Goal: Information Seeking & Learning: Find specific fact

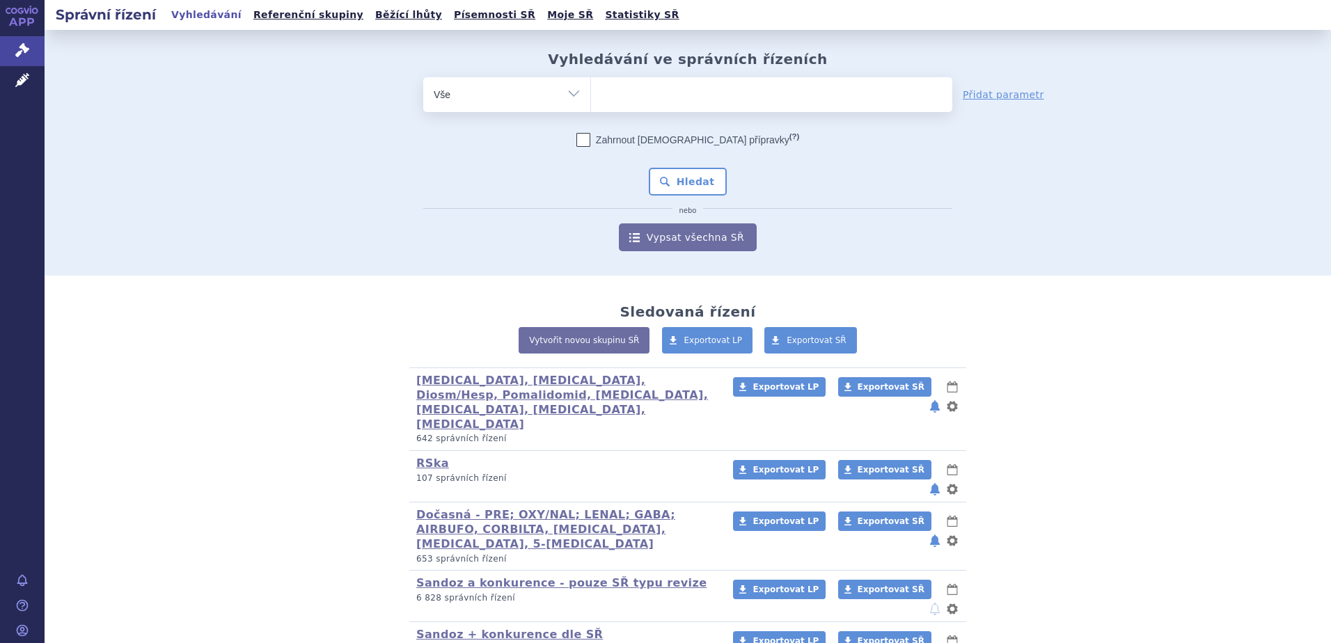
click at [651, 88] on ul at bounding box center [771, 91] width 361 height 29
click at [591, 88] on select at bounding box center [590, 94] width 1 height 35
paste input "POMALIDOMIDE SANDOZ"
type input "POMALIDOMIDE SANDOZ"
select select "POMALIDOMIDE SANDOZ"
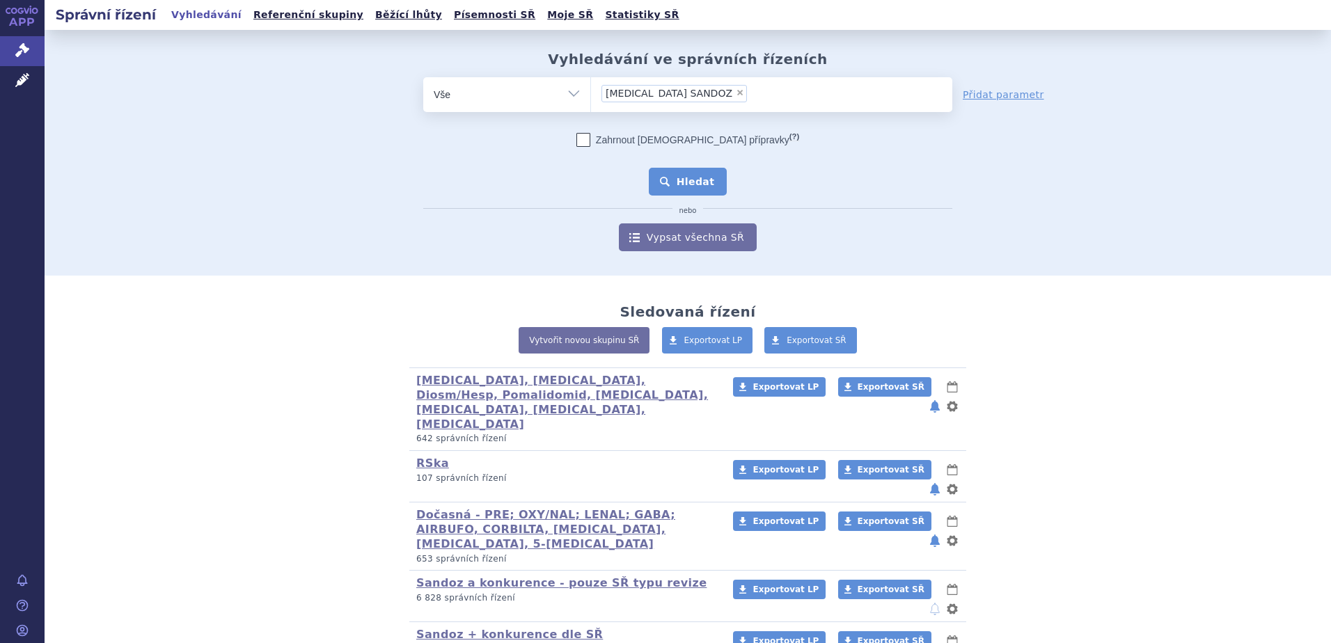
click at [684, 182] on button "Hledat" at bounding box center [688, 182] width 79 height 28
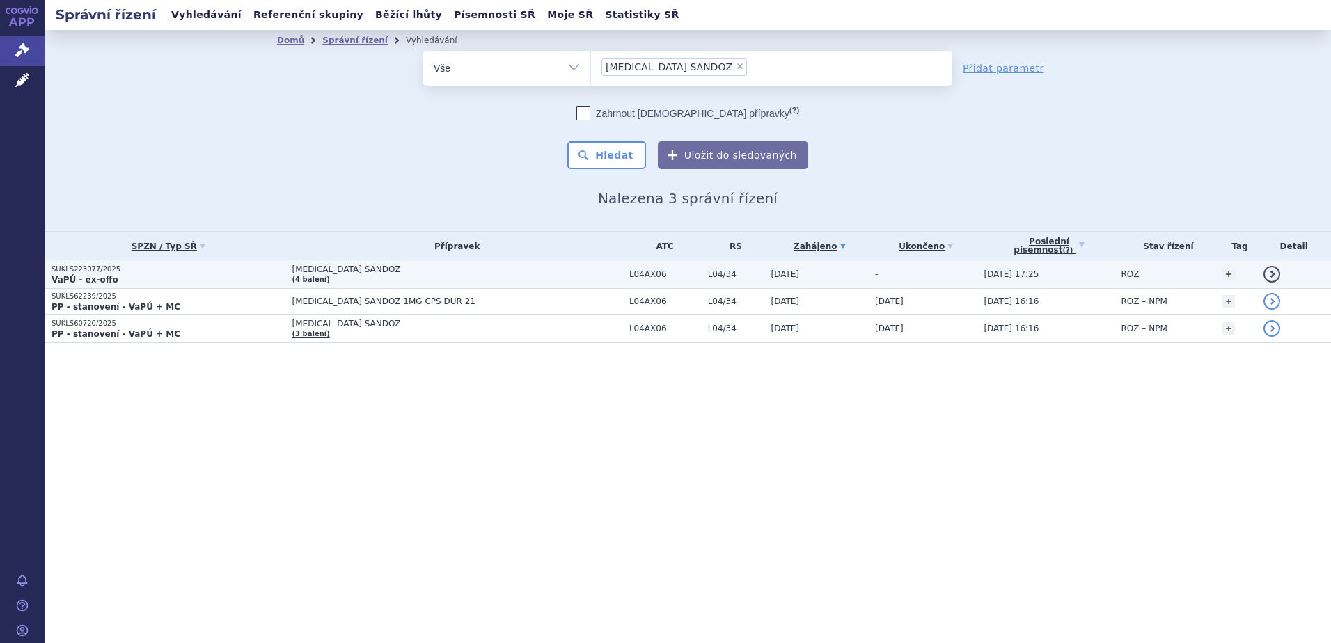
click at [565, 280] on td "[MEDICAL_DATA] SANDOZ (4 balení)" at bounding box center [453, 274] width 337 height 29
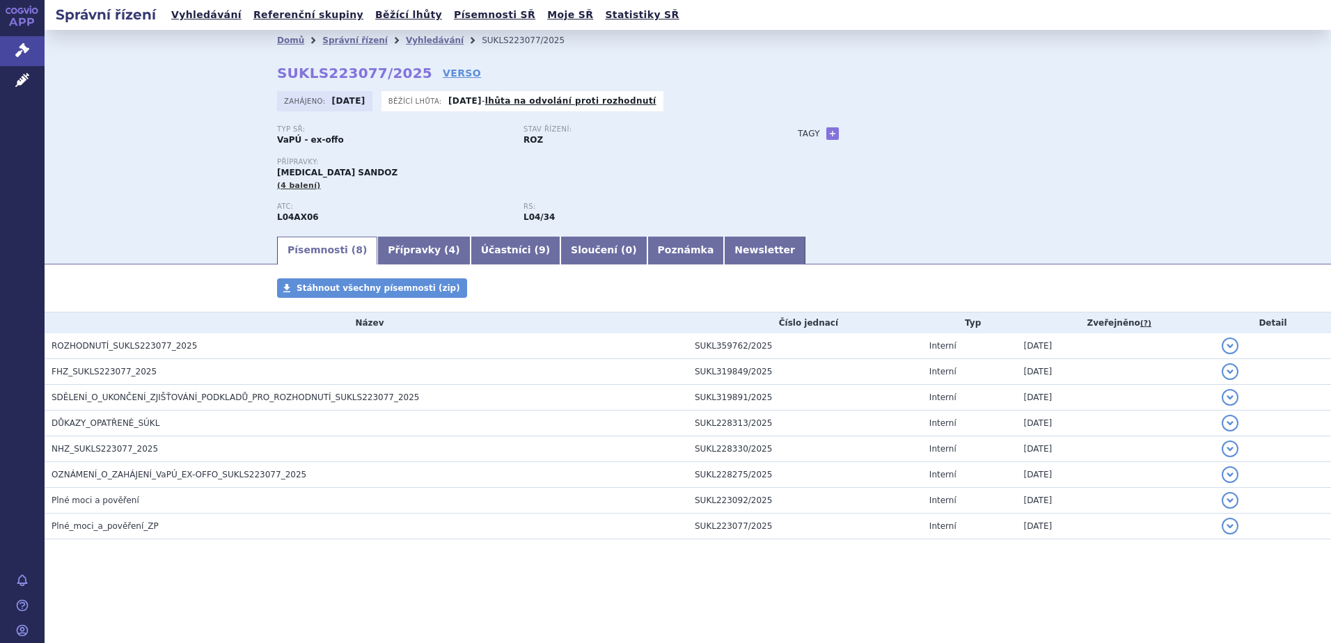
click at [469, 156] on div "Typ SŘ: VaPÚ - ex-offo Stav řízení: ROZ" at bounding box center [523, 141] width 493 height 32
drag, startPoint x: 409, startPoint y: 40, endPoint x: 419, endPoint y: 43, distance: 10.1
click at [409, 40] on link "Vyhledávání" at bounding box center [435, 41] width 58 height 10
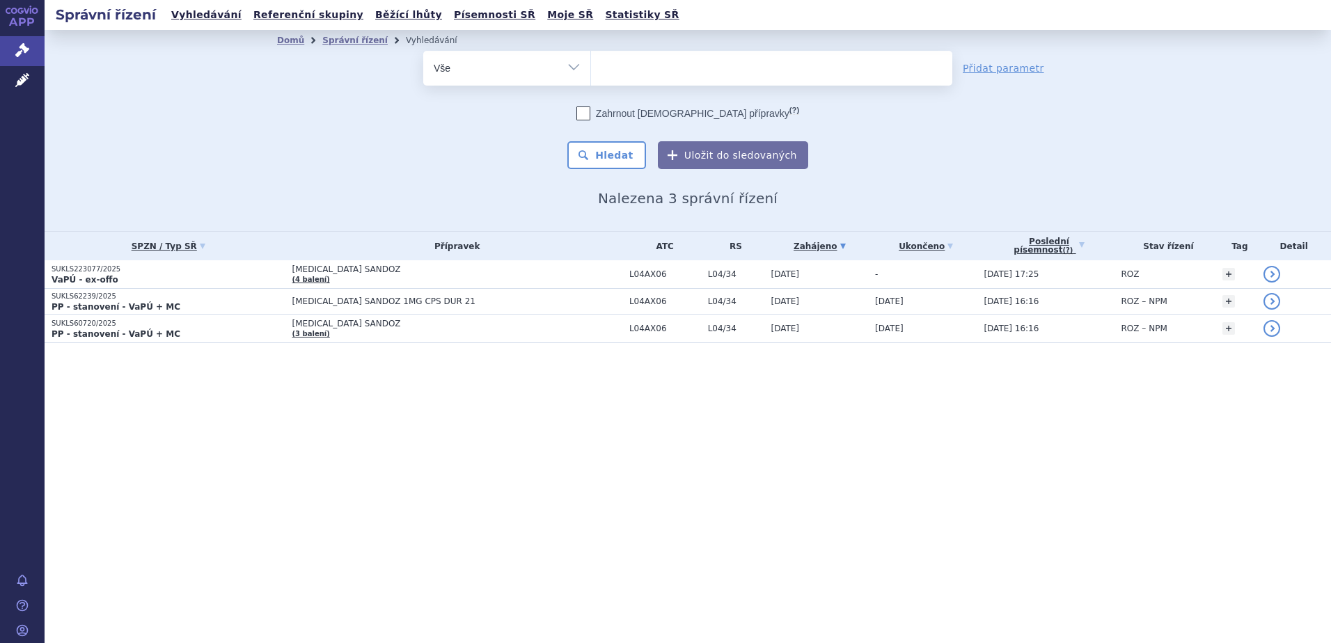
select select
type input "19978"
select select "19978"
click at [618, 158] on button "Hledat" at bounding box center [607, 155] width 79 height 28
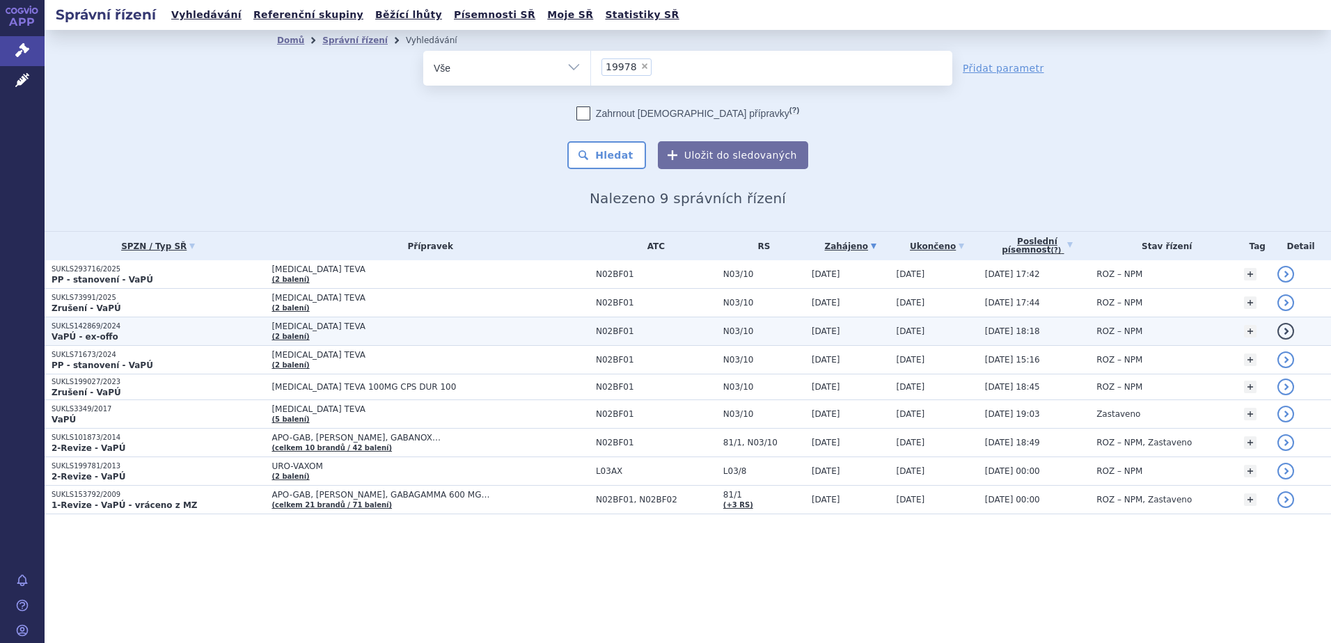
click at [249, 331] on p "VaPÚ - ex-offo" at bounding box center [158, 336] width 213 height 11
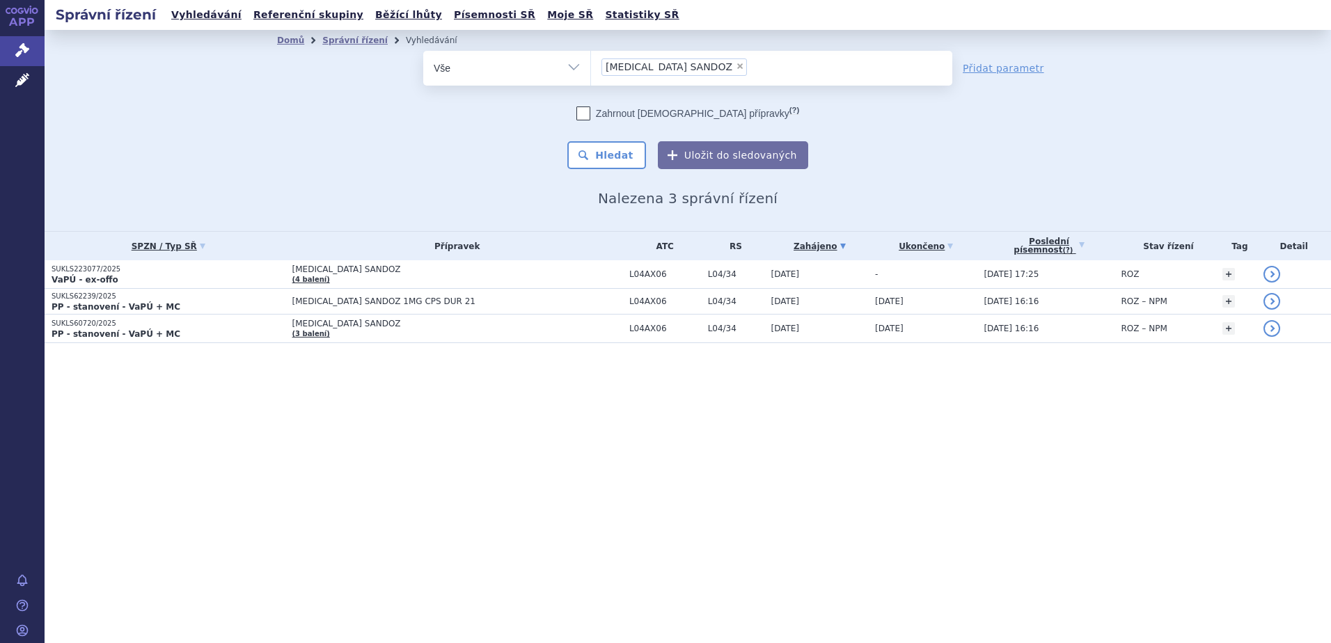
select select
click at [487, 600] on div "Správní řízení Vyhledávání Referenční skupiny Běžící lhůty Písemnosti SŘ Moje S…" at bounding box center [688, 321] width 1287 height 643
click at [736, 68] on span "×" at bounding box center [740, 66] width 8 height 8
click at [591, 68] on select "POMALIDOMIDE SANDOZ" at bounding box center [590, 67] width 1 height 35
type input "ga"
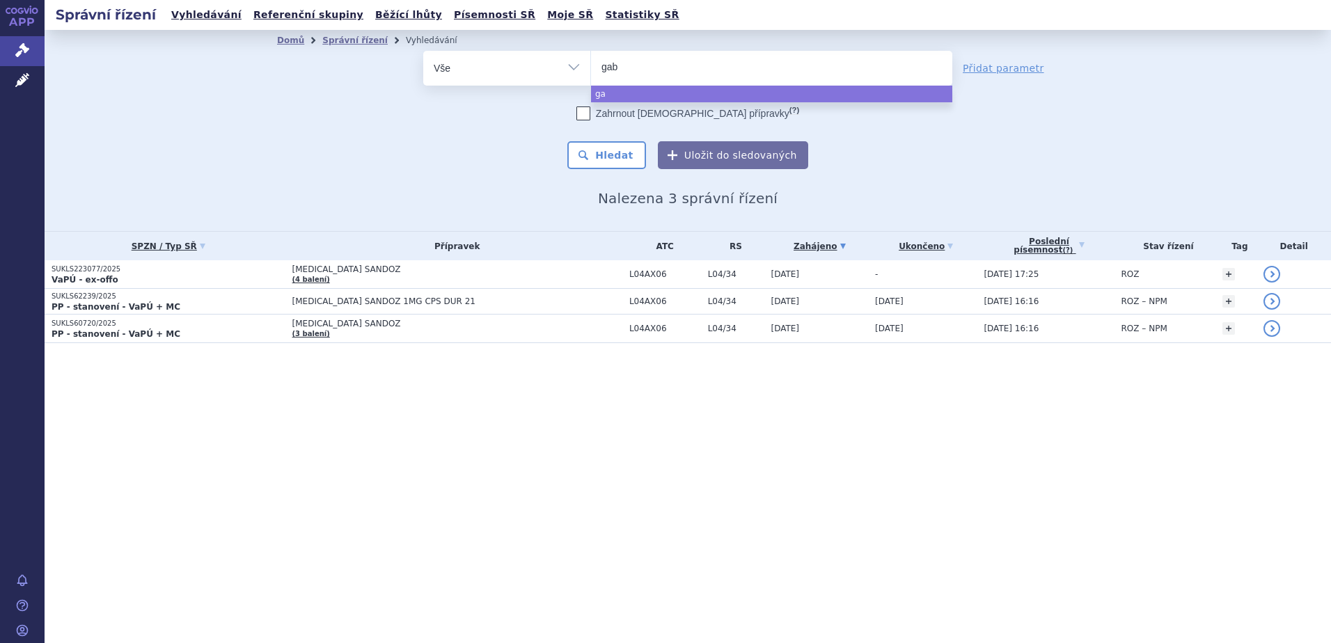
type input "gaba"
type input "gabano"
type input "gabanox"
select select "gabanox"
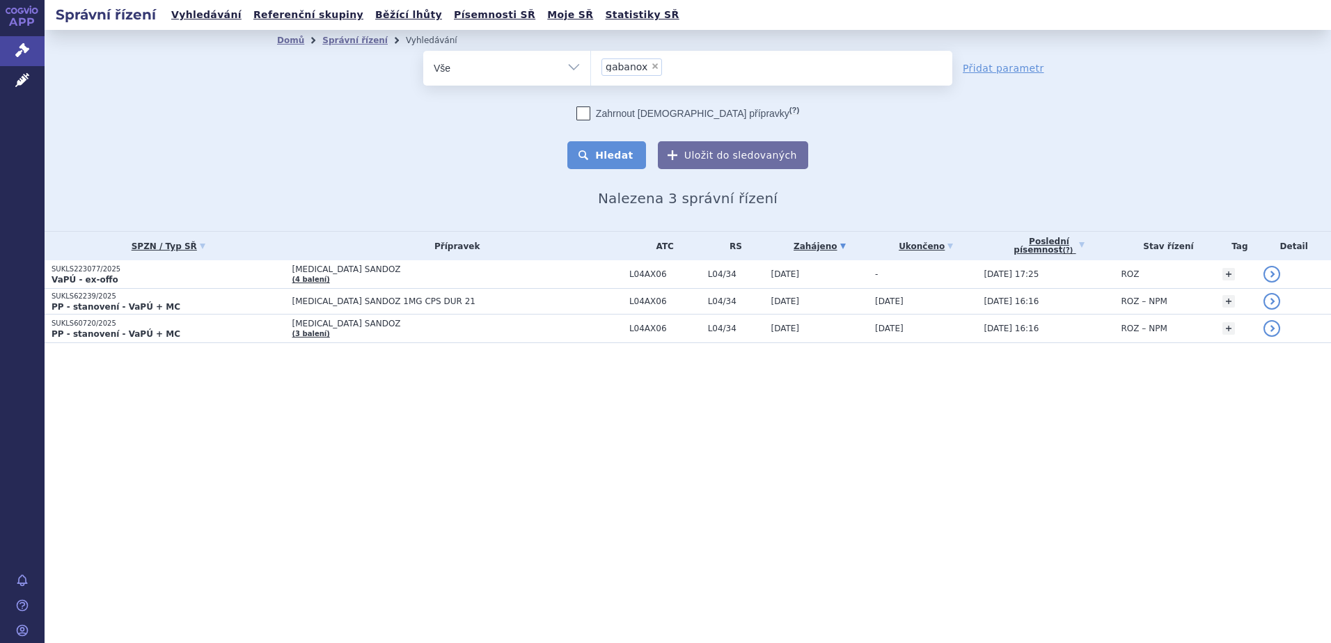
click at [613, 161] on button "Hledat" at bounding box center [607, 155] width 79 height 28
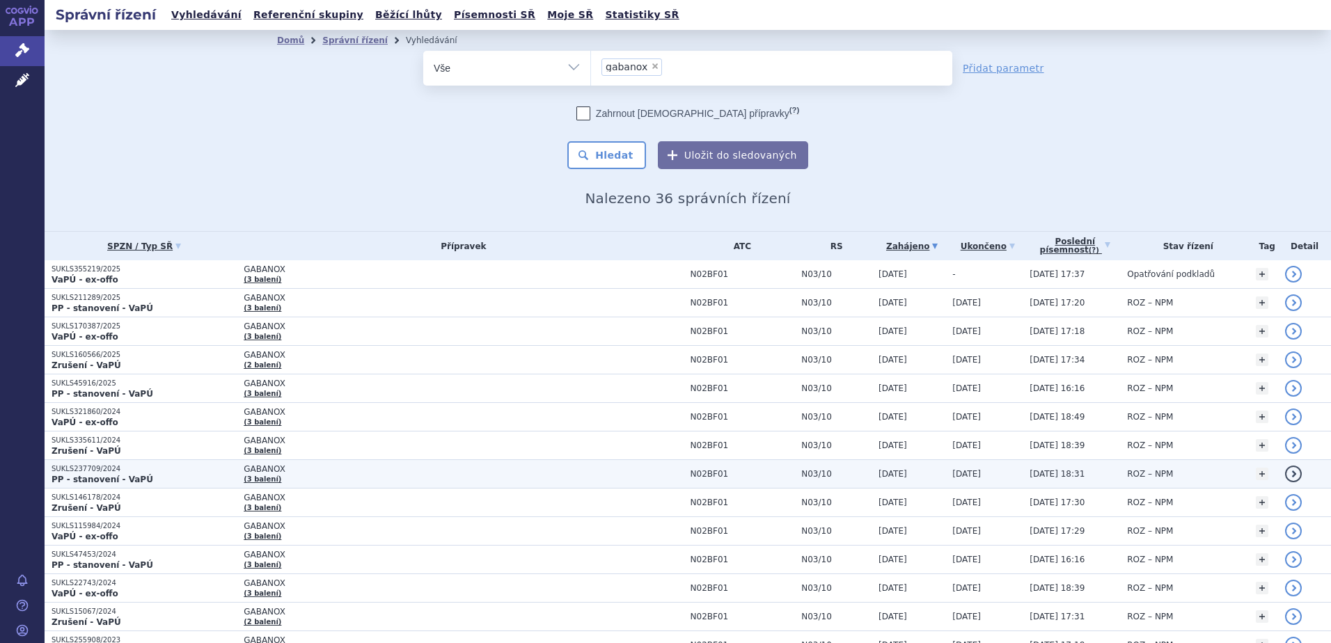
click at [248, 466] on span "GABANOX" at bounding box center [418, 469] width 348 height 10
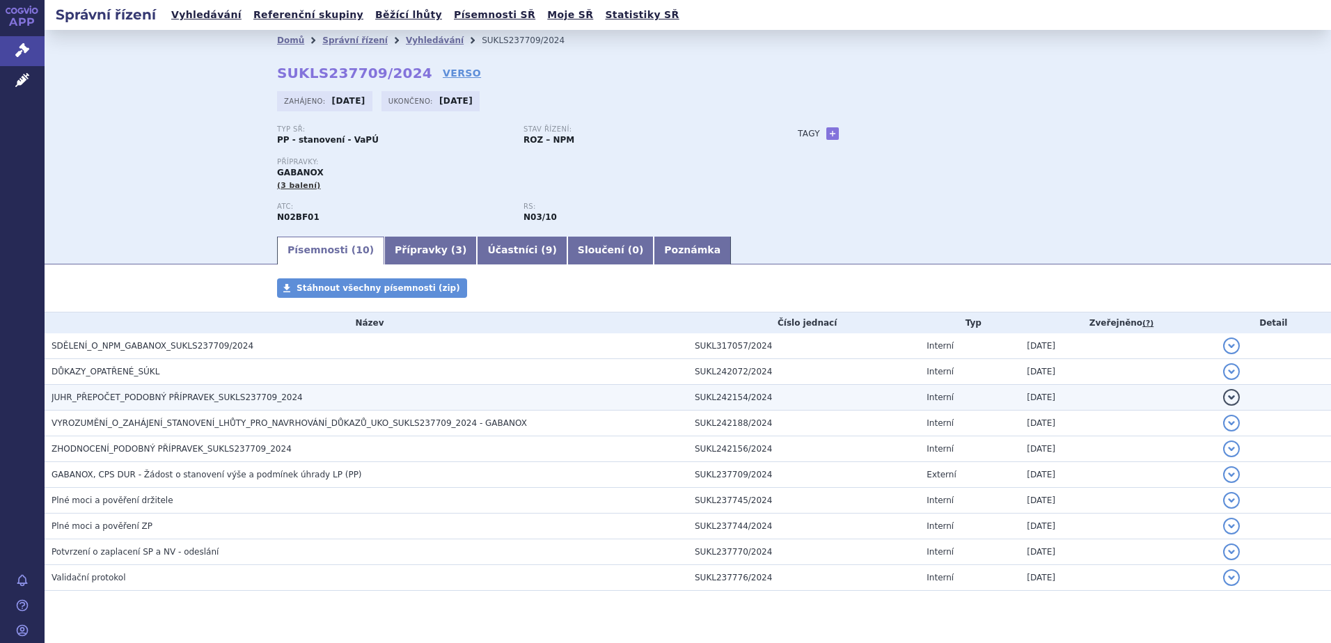
click at [125, 396] on span "JUHR_PŘEPOČET_PODOBNÝ PŘÍPRAVEK_SUKLS237709_2024" at bounding box center [177, 398] width 251 height 10
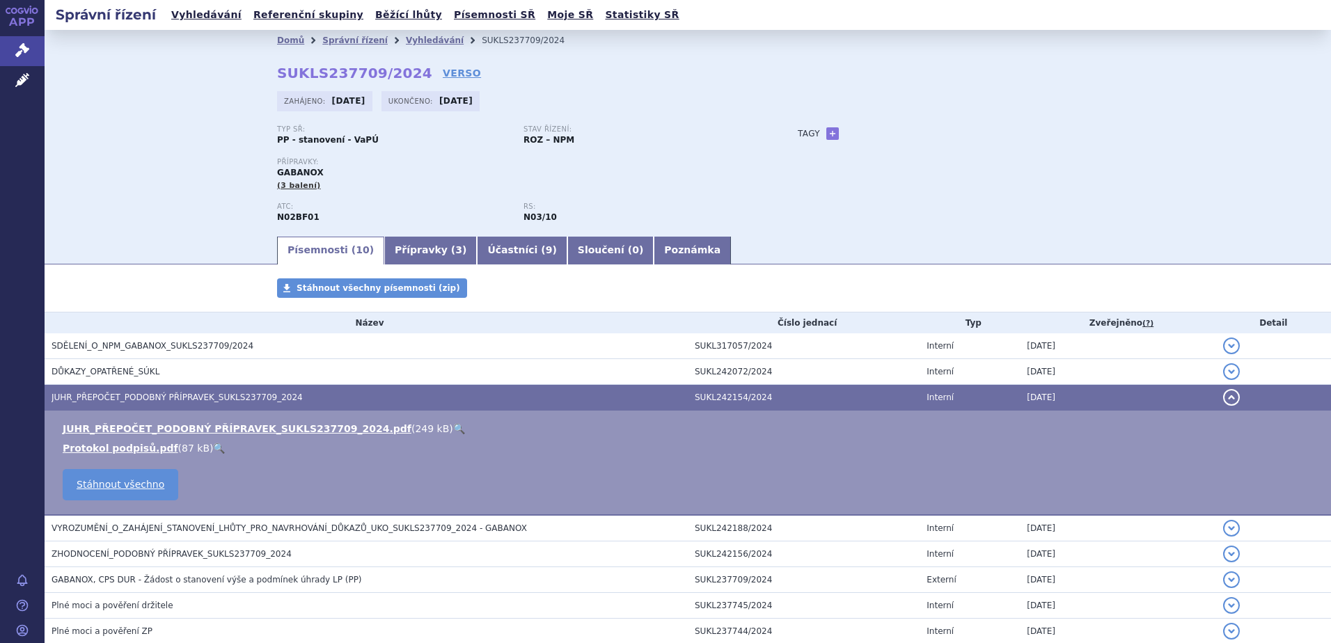
click at [453, 429] on link "🔍" at bounding box center [459, 428] width 12 height 11
